Goal: Navigation & Orientation: Go to known website

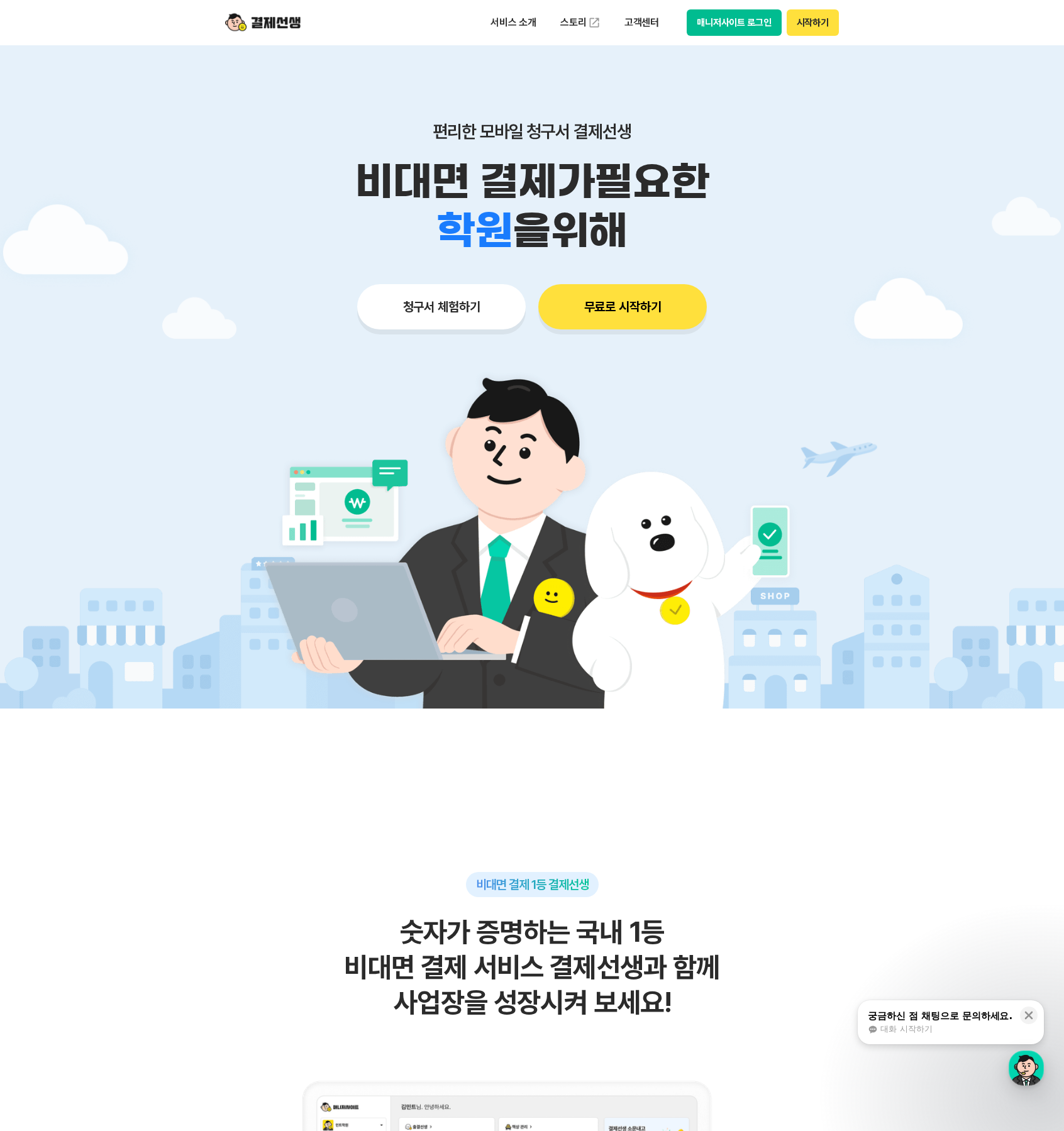
click at [728, 24] on button "매니저사이트 로그인" at bounding box center [734, 22] width 95 height 26
click at [734, 37] on div "서비스 소개 스토리 고객센터 매니저사이트 로그인 시작하기" at bounding box center [531, 23] width 644 height 46
click at [736, 32] on button "매니저사이트 로그인" at bounding box center [734, 22] width 95 height 26
click at [728, 23] on button "매니저사이트 로그인" at bounding box center [734, 22] width 95 height 26
